Goal: Task Accomplishment & Management: Manage account settings

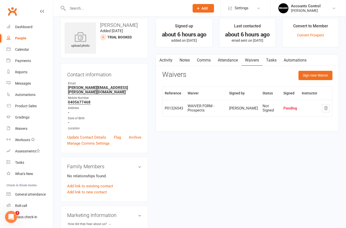
click at [17, 35] on link "People" at bounding box center [30, 38] width 47 height 11
select select "100"
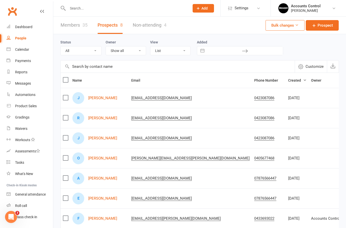
click at [72, 28] on link "Members 35" at bounding box center [74, 25] width 27 height 17
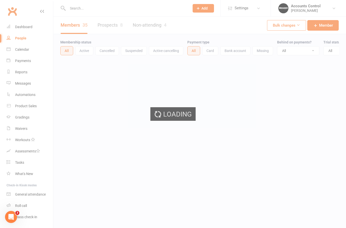
select select "50"
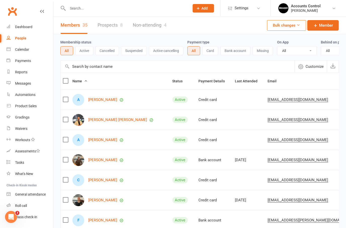
click at [113, 31] on link "Prospects 8" at bounding box center [110, 25] width 25 height 17
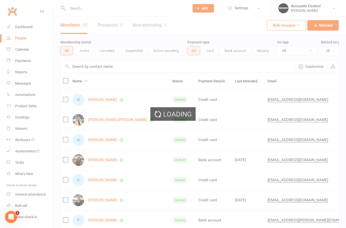
select select "100"
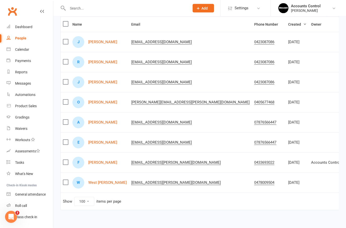
scroll to position [69, 0]
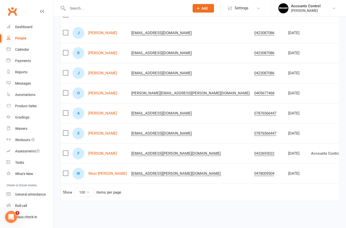
click at [242, 197] on td "Show 10 25 50 100 items per page" at bounding box center [237, 192] width 352 height 17
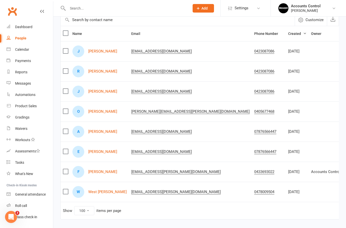
scroll to position [47, 0]
click at [102, 174] on link "[PERSON_NAME]" at bounding box center [102, 172] width 29 height 4
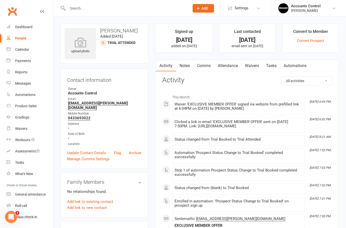
click at [258, 110] on div "Waiver 'EXCLUSIVE MEMBER OFFER' signed via website from prefilled link at 6:04P…" at bounding box center [238, 106] width 128 height 9
click at [257, 107] on div "Waiver 'EXCLUSIVE MEMBER OFFER' signed via website from prefilled link at 6:04P…" at bounding box center [238, 106] width 128 height 9
click at [252, 111] on div "Waiver 'EXCLUSIVE MEMBER OFFER' signed via website from prefilled link at 6:04P…" at bounding box center [238, 107] width 128 height 11
click at [250, 112] on div "Waiver 'EXCLUSIVE MEMBER OFFER' signed via website from prefilled link at 6:04P…" at bounding box center [238, 107] width 128 height 11
click at [252, 111] on div "Waiver 'EXCLUSIVE MEMBER OFFER' signed via website from prefilled link at 6:04P…" at bounding box center [238, 107] width 128 height 11
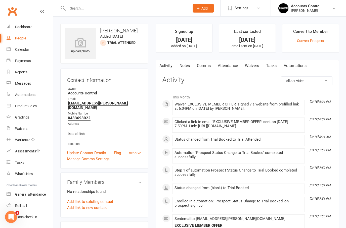
click at [255, 110] on div "Waiver 'EXCLUSIVE MEMBER OFFER' signed via website from prefilled link at 6:04P…" at bounding box center [238, 106] width 128 height 9
click at [259, 109] on div "Waiver 'EXCLUSIVE MEMBER OFFER' signed via website from prefilled link at 6:04P…" at bounding box center [238, 106] width 128 height 9
click at [319, 27] on li "Convert to Member Convert Prospect" at bounding box center [310, 38] width 57 height 29
click at [318, 32] on div "Convert to Member" at bounding box center [310, 32] width 35 height 9
click at [322, 39] on link "Convert Prospect" at bounding box center [310, 41] width 27 height 4
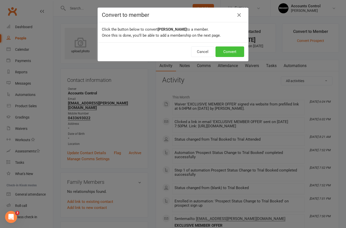
click at [234, 52] on button "Convert" at bounding box center [229, 52] width 29 height 11
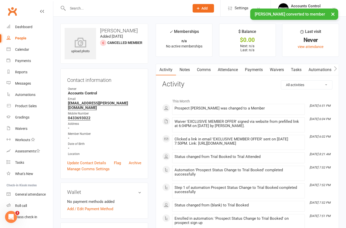
click at [257, 71] on link "Payments" at bounding box center [253, 70] width 25 height 12
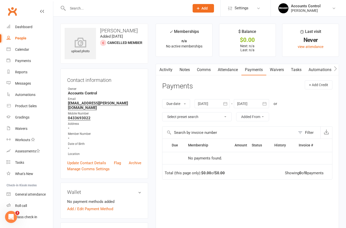
click at [171, 71] on link "Activity" at bounding box center [166, 70] width 20 height 12
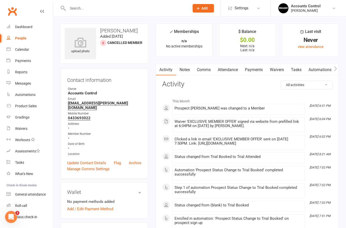
click at [22, 38] on div "People" at bounding box center [20, 38] width 11 height 4
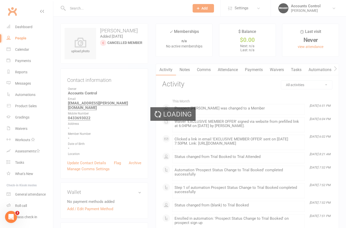
select select "100"
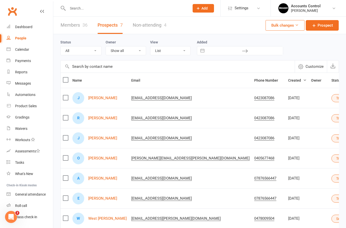
click at [81, 27] on link "Members 36" at bounding box center [74, 25] width 27 height 17
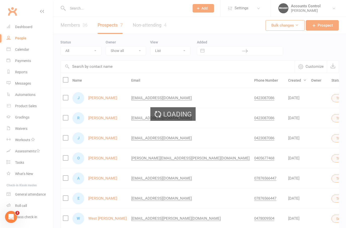
select select "50"
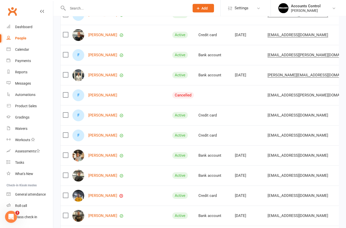
scroll to position [165, 0]
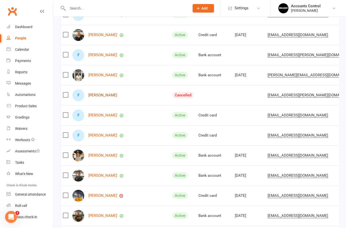
click at [100, 97] on link "[PERSON_NAME]" at bounding box center [102, 95] width 29 height 4
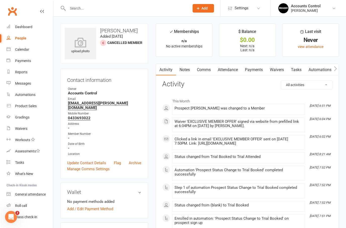
click at [132, 39] on div "upload photo Felipe Pinho Added 7 August, 2025 Cancelled member" at bounding box center [104, 44] width 88 height 40
click at [310, 37] on div "Last visit" at bounding box center [310, 32] width 21 height 9
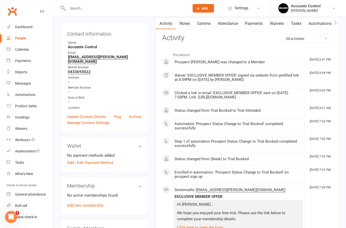
scroll to position [46, 0]
click at [254, 62] on div "Prospect Felipe Pinho was changed to a Member" at bounding box center [238, 62] width 128 height 4
click at [242, 60] on div "Prospect Felipe Pinho was changed to a Member" at bounding box center [238, 62] width 128 height 4
click at [268, 63] on div "Prospect Felipe Pinho was changed to a Member" at bounding box center [238, 62] width 128 height 4
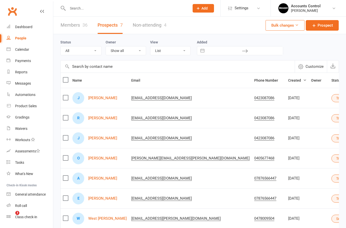
select select "100"
click at [75, 23] on link "Members 36" at bounding box center [74, 25] width 27 height 17
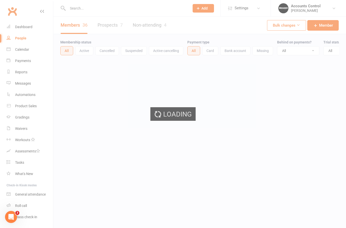
select select "50"
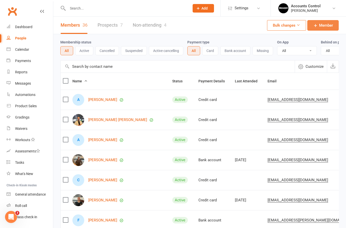
click at [328, 25] on span "Member" at bounding box center [326, 25] width 14 height 6
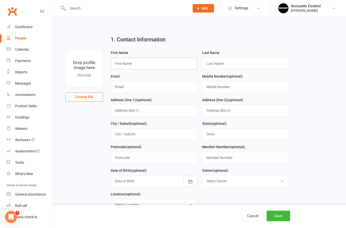
click at [152, 64] on input "text" at bounding box center [154, 64] width 86 height 12
click at [152, 58] on input "text" at bounding box center [154, 64] width 86 height 12
click at [20, 36] on link "People" at bounding box center [30, 38] width 47 height 11
select select "50"
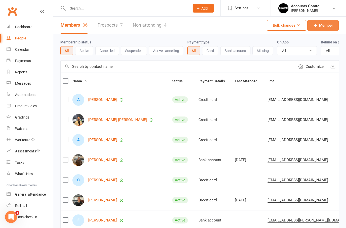
click at [325, 26] on span "Member" at bounding box center [326, 25] width 14 height 6
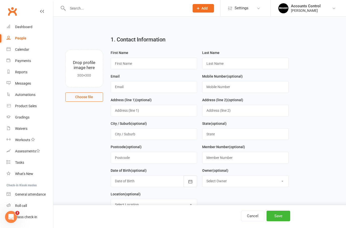
click at [147, 61] on input "text" at bounding box center [154, 64] width 86 height 12
type input "[PERSON_NAME]"
click at [161, 86] on input "text" at bounding box center [154, 87] width 86 height 12
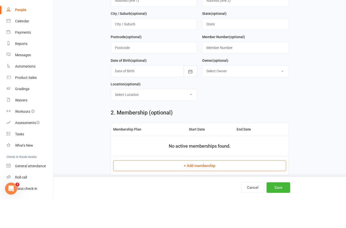
scroll to position [82, 0]
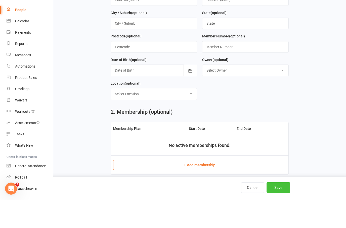
type input "[EMAIL_ADDRESS][DOMAIN_NAME]"
click at [279, 211] on button "Save" at bounding box center [279, 216] width 24 height 11
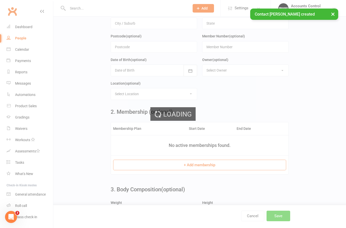
scroll to position [0, 0]
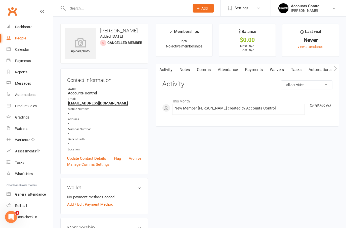
click at [284, 68] on link "Waivers" at bounding box center [276, 70] width 21 height 12
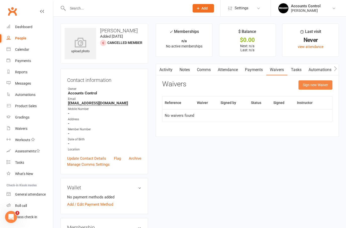
click at [326, 84] on button "Sign new Waiver" at bounding box center [315, 84] width 34 height 9
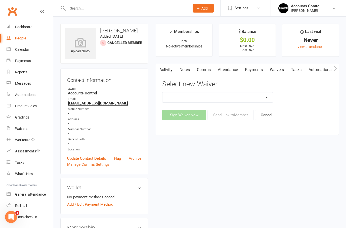
click at [264, 102] on select "EXCLUSIVE MEMBER OFFER FOUNDATION MEMBER PROMO KIDS HOLIDAY CAMP ([DATE] - [DAT…" at bounding box center [217, 98] width 110 height 10
select select "14662"
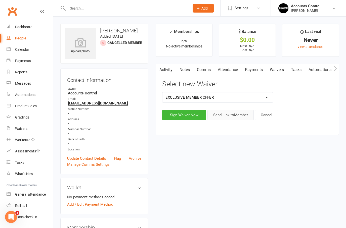
click at [239, 117] on button "Send Link to Member" at bounding box center [230, 115] width 46 height 11
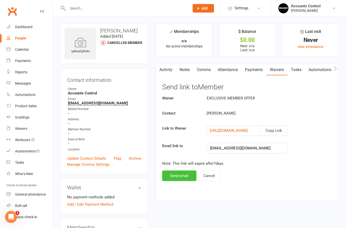
click at [184, 176] on button "Send email" at bounding box center [179, 176] width 34 height 11
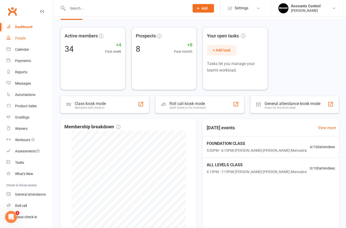
click at [24, 35] on link "People" at bounding box center [30, 38] width 47 height 11
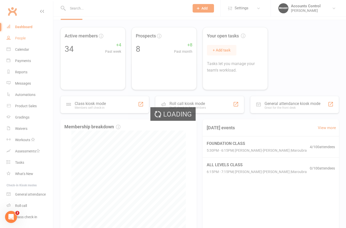
select select "100"
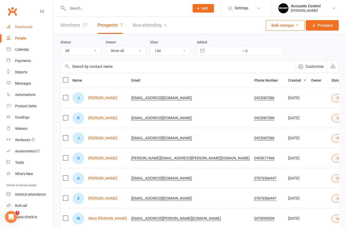
click at [31, 27] on div "Dashboard" at bounding box center [23, 27] width 17 height 4
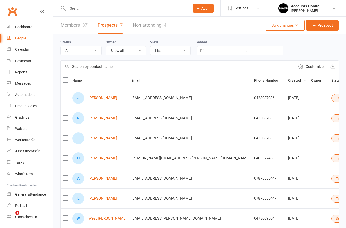
select select "100"
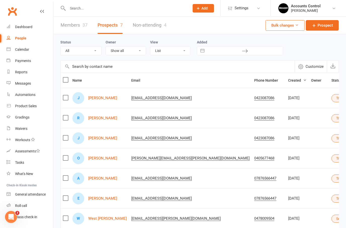
click at [22, 36] on div "People" at bounding box center [20, 38] width 11 height 4
click at [78, 27] on link "Members 37" at bounding box center [74, 25] width 27 height 17
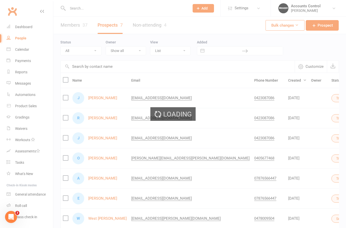
select select "50"
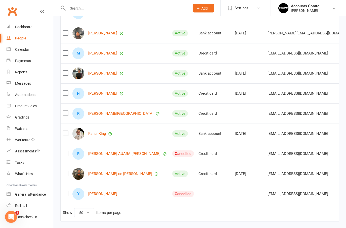
scroll to position [631, 0]
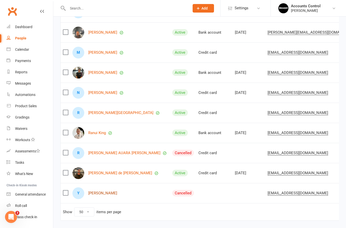
click at [105, 193] on link "[PERSON_NAME]" at bounding box center [102, 193] width 29 height 4
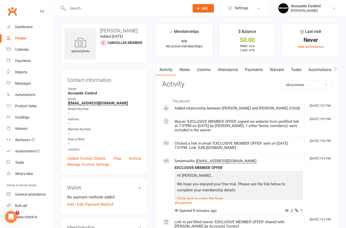
click at [256, 72] on link "Payments" at bounding box center [253, 70] width 25 height 12
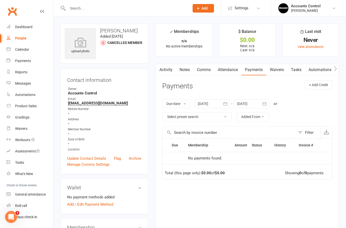
click at [167, 80] on header "Payments + Add Credit" at bounding box center [247, 87] width 170 height 14
click at [166, 68] on link "Activity" at bounding box center [166, 70] width 20 height 12
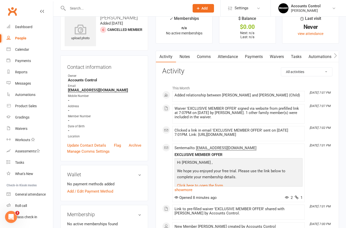
scroll to position [13, 0]
click at [85, 113] on strong "-" at bounding box center [104, 111] width 73 height 5
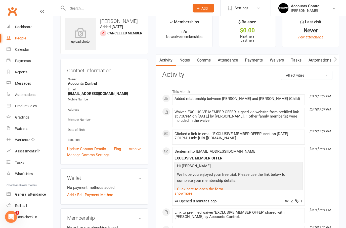
scroll to position [0, 0]
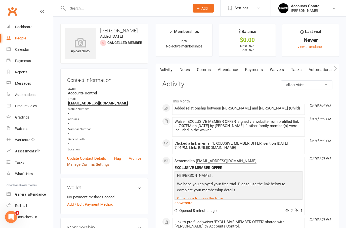
click at [93, 162] on link "Manage Comms Settings" at bounding box center [88, 165] width 42 height 6
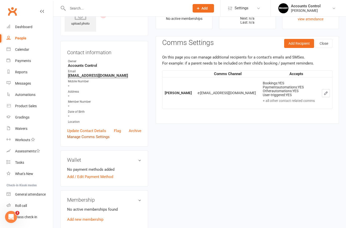
scroll to position [38, 0]
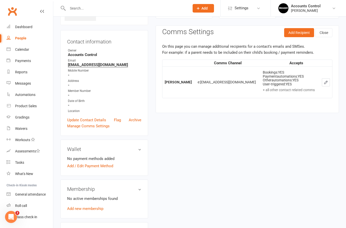
click at [99, 112] on div "Location" at bounding box center [104, 111] width 73 height 5
click at [100, 117] on link "Update Contact Details" at bounding box center [86, 120] width 39 height 6
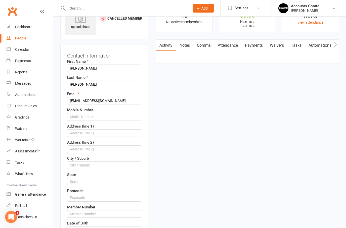
scroll to position [24, 0]
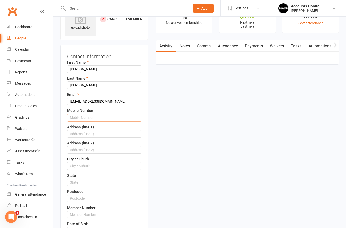
click at [117, 115] on input "text" at bounding box center [104, 118] width 74 height 8
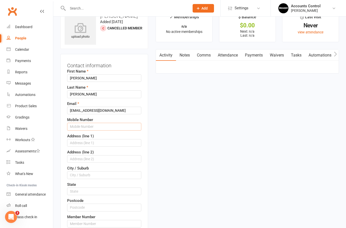
scroll to position [0, 0]
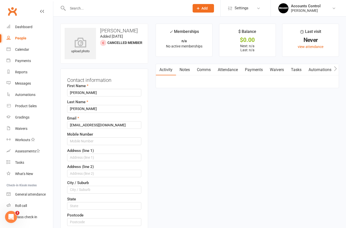
click at [123, 45] on span "Cancelled member" at bounding box center [124, 43] width 35 height 4
click at [22, 36] on div "People" at bounding box center [20, 38] width 11 height 4
select select "50"
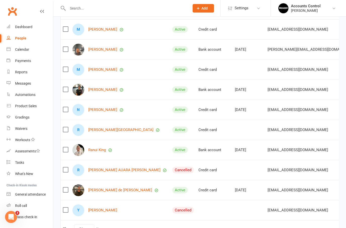
scroll to position [634, 0]
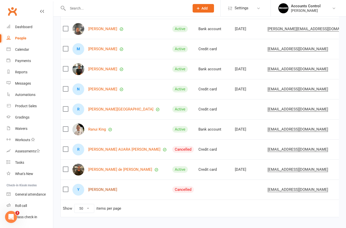
click at [108, 189] on link "[PERSON_NAME]" at bounding box center [102, 190] width 29 height 4
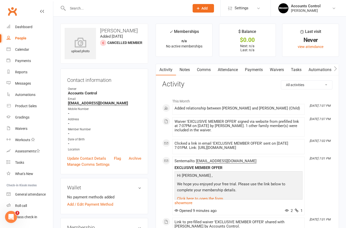
click at [16, 41] on link "People" at bounding box center [30, 38] width 47 height 11
select select "50"
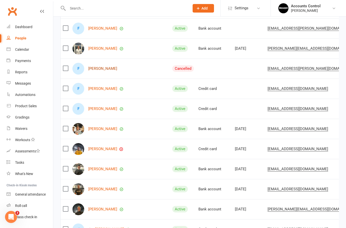
click at [100, 68] on link "[PERSON_NAME]" at bounding box center [102, 69] width 29 height 4
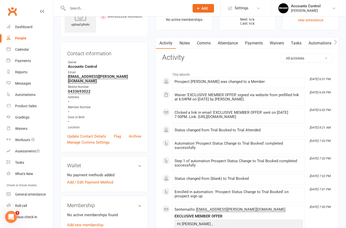
scroll to position [26, 0]
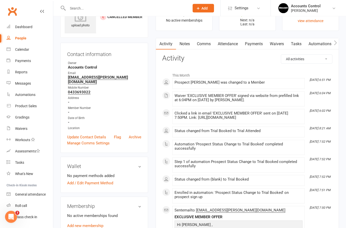
click at [278, 45] on link "Waivers" at bounding box center [276, 44] width 21 height 12
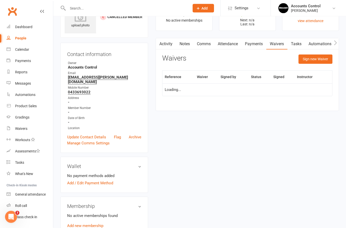
scroll to position [26, 0]
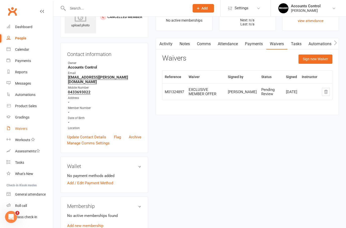
click at [18, 128] on div "Waivers" at bounding box center [21, 129] width 12 height 4
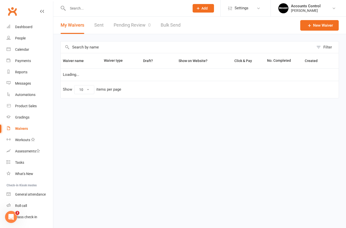
click at [137, 22] on link "Pending Review 0" at bounding box center [132, 25] width 37 height 17
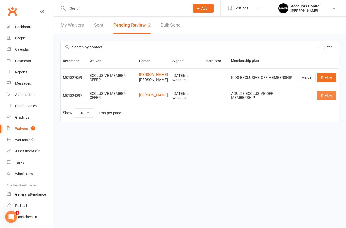
click at [330, 98] on link "Review" at bounding box center [327, 95] width 20 height 9
